Goal: Check status

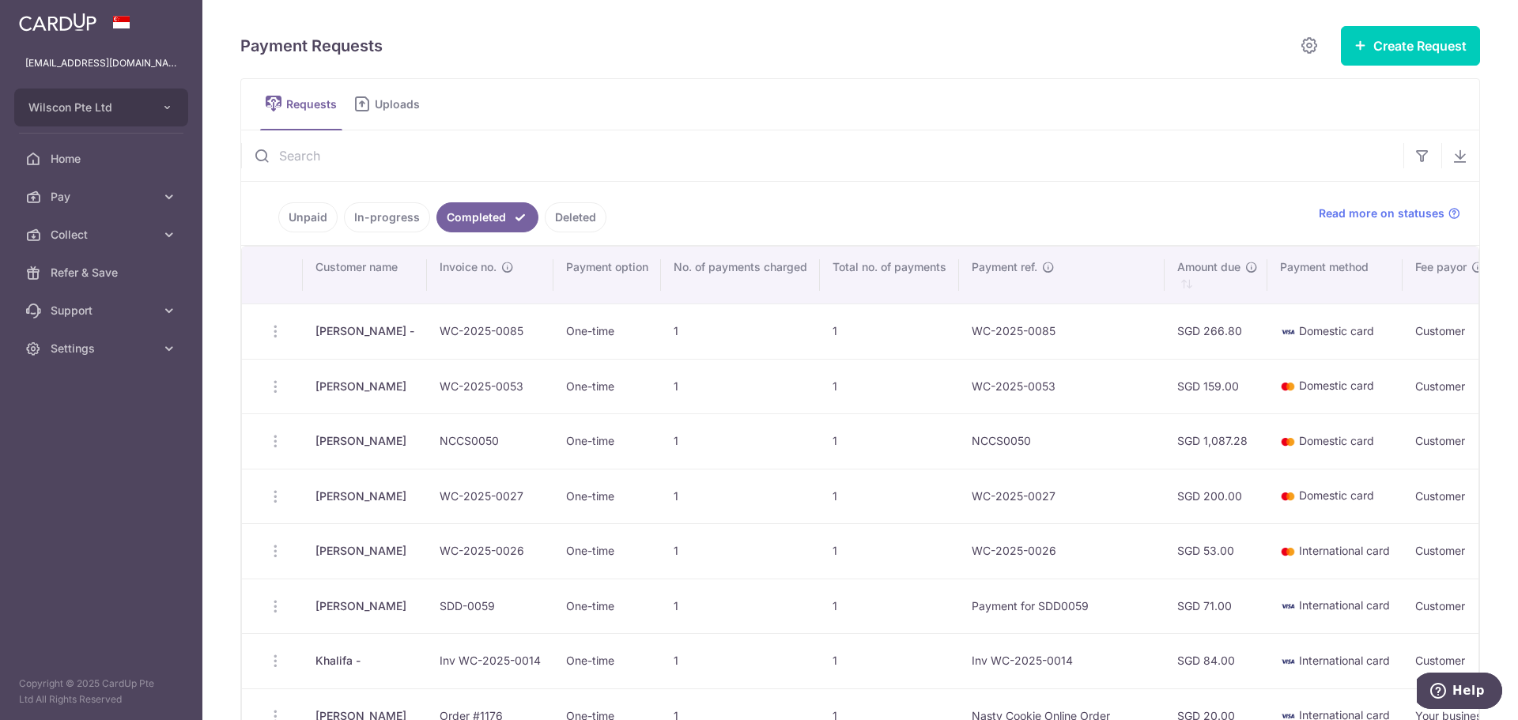
click at [394, 218] on link "In-progress" at bounding box center [387, 217] width 86 height 30
click at [314, 224] on link "Unpaid" at bounding box center [307, 217] width 59 height 30
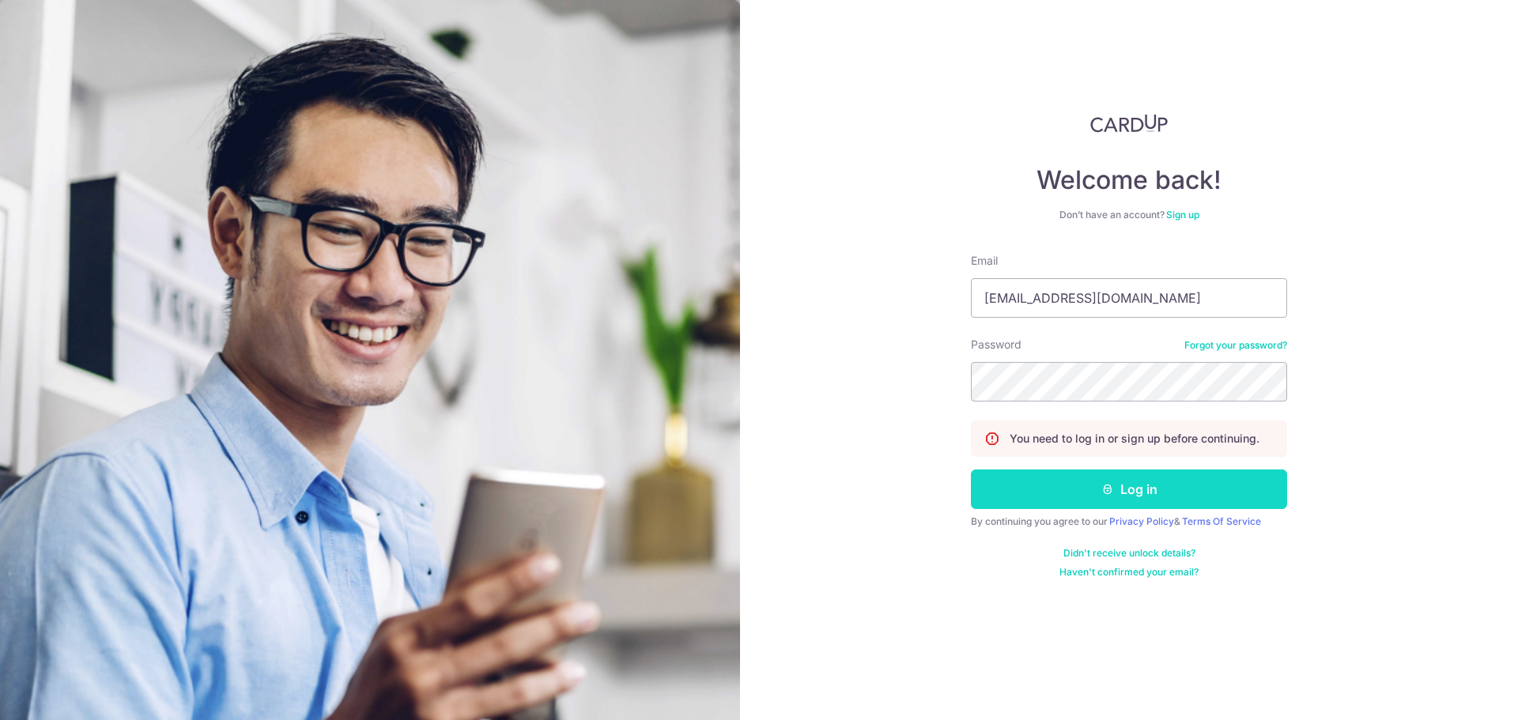
click at [1172, 490] on button "Log in" at bounding box center [1129, 490] width 316 height 40
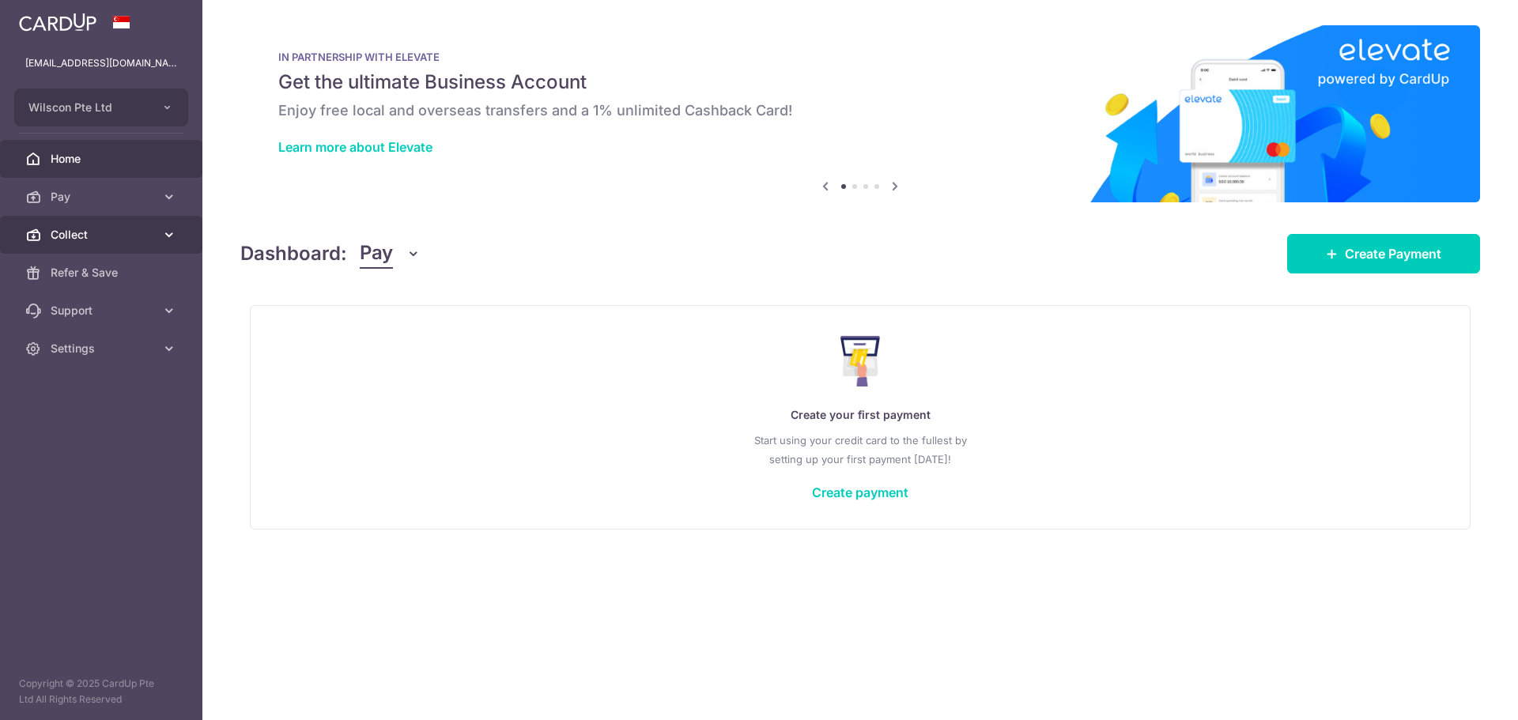
click at [55, 222] on link "Collect" at bounding box center [101, 235] width 202 height 38
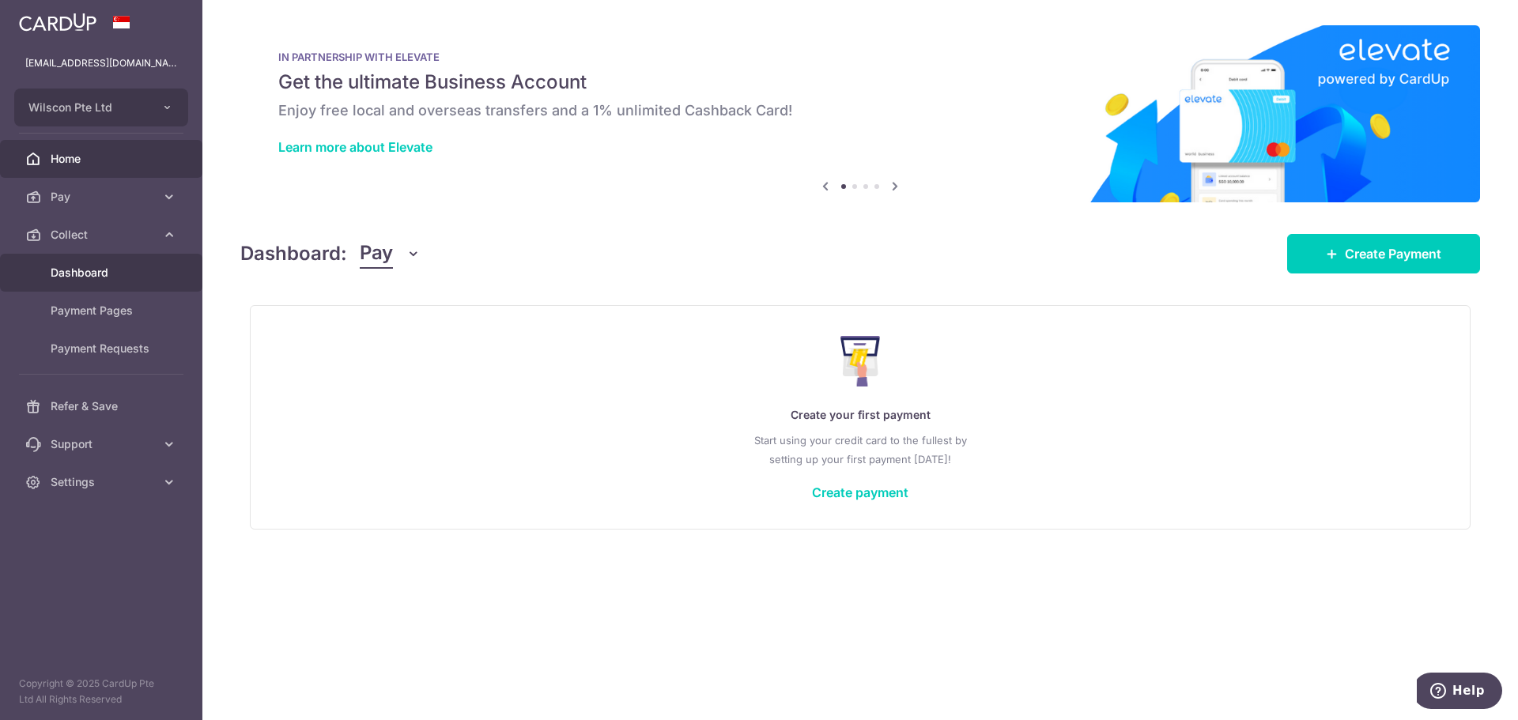
click at [121, 284] on link "Dashboard" at bounding box center [101, 273] width 202 height 38
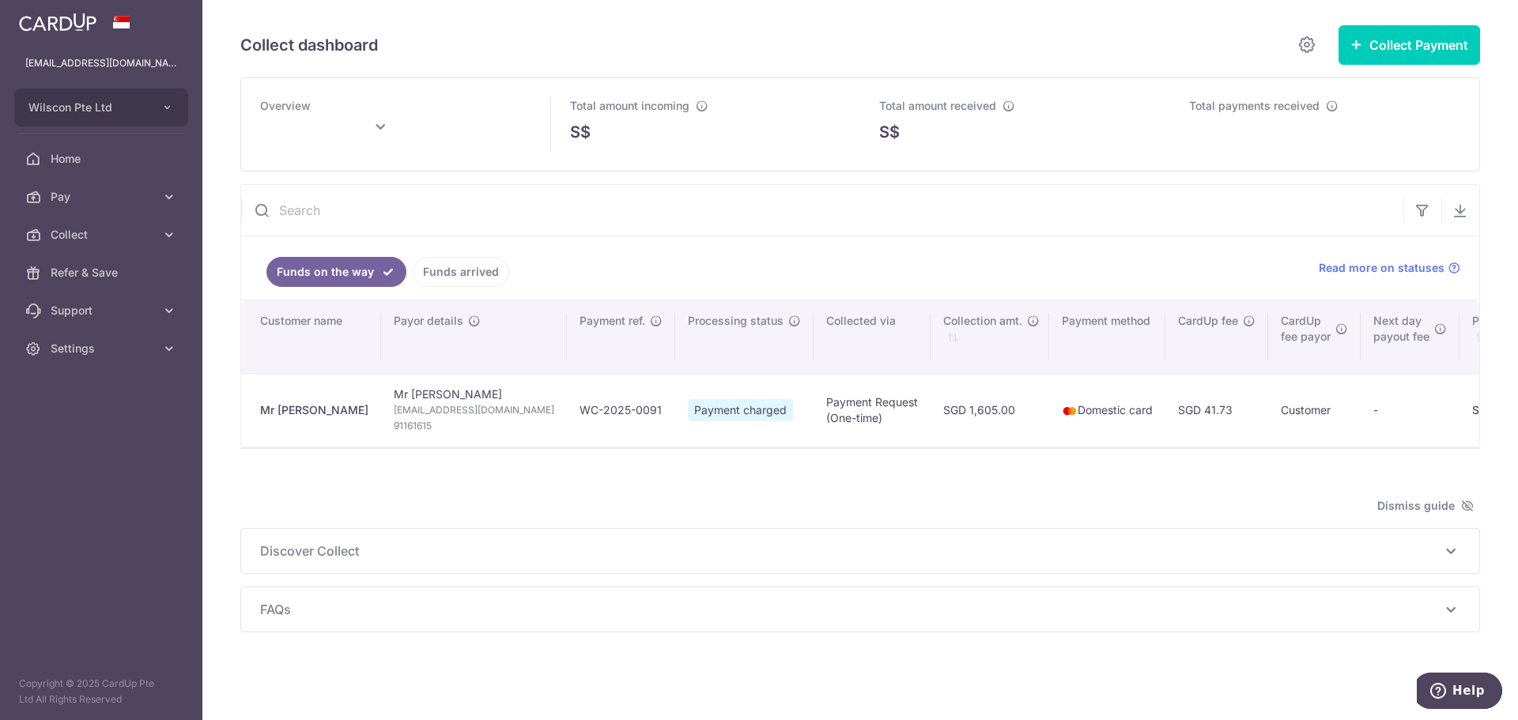
click at [474, 272] on link "Funds arrived" at bounding box center [461, 272] width 96 height 30
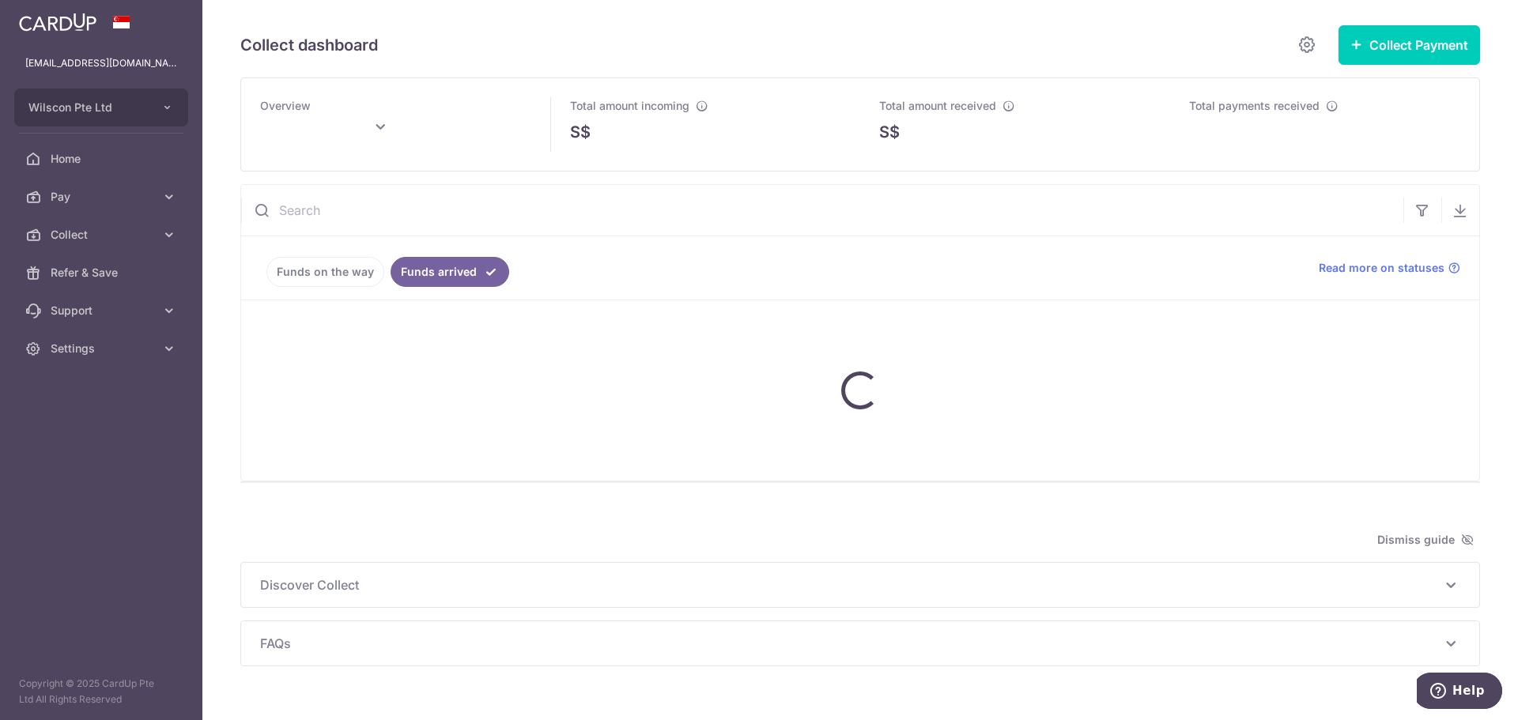
click at [339, 267] on link "Funds on the way" at bounding box center [325, 272] width 118 height 30
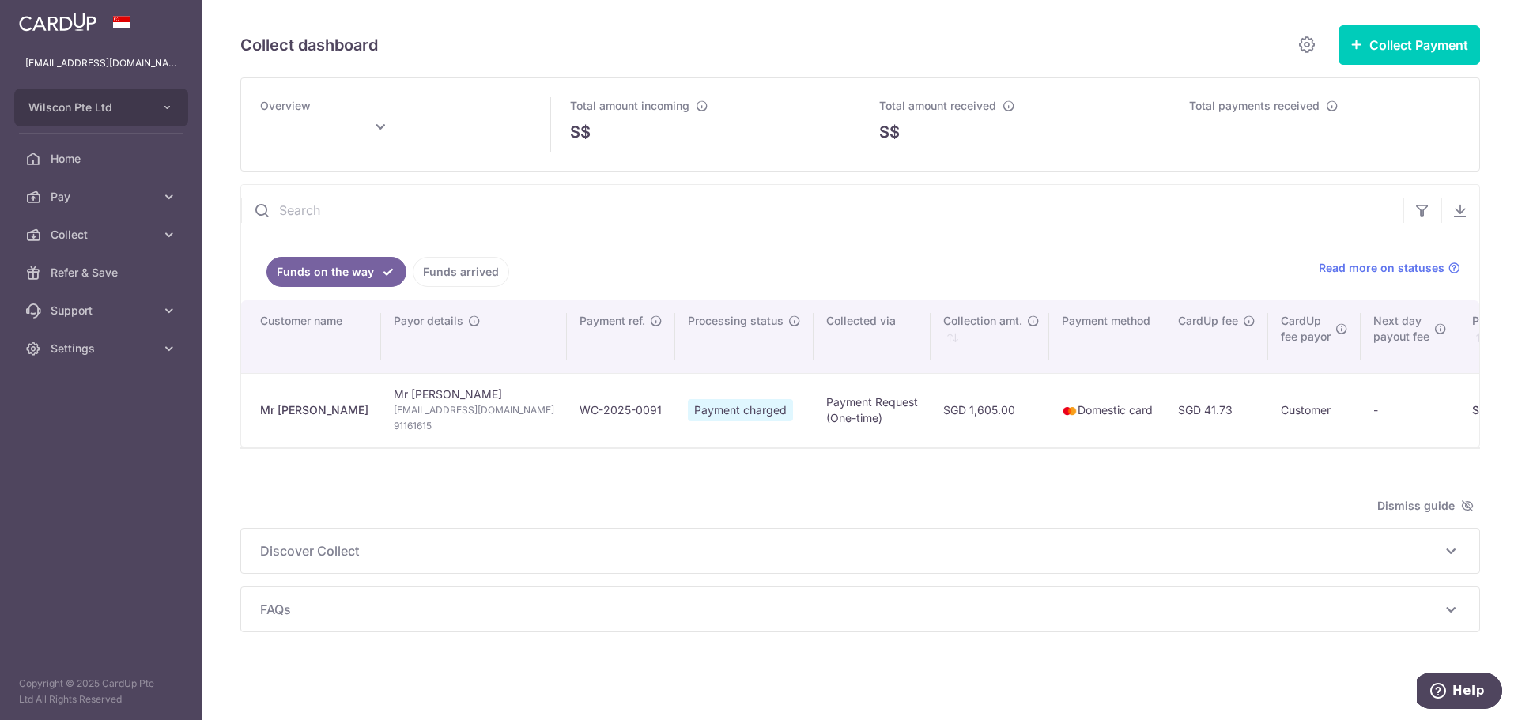
type input "August 2025"
